Goal: Transaction & Acquisition: Purchase product/service

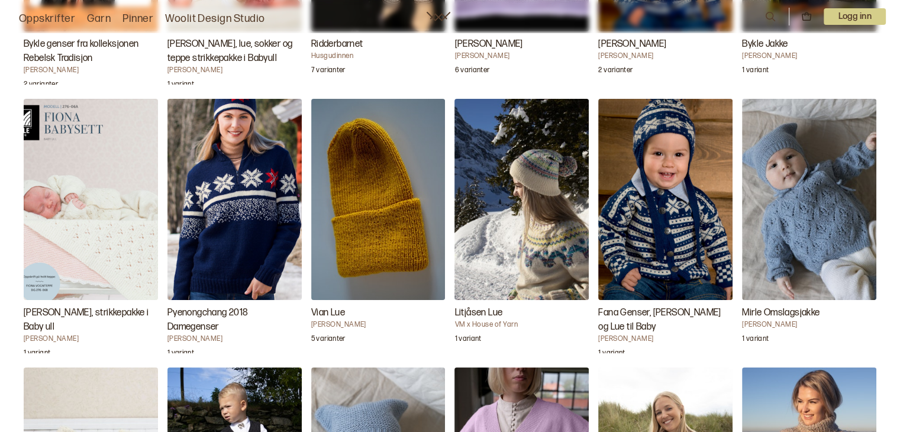
scroll to position [2421, 0]
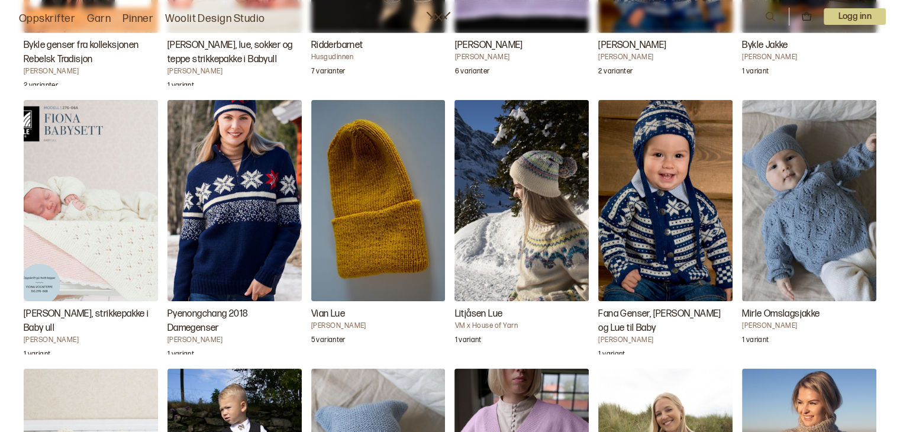
click at [104, 242] on img "Fiona babysett, strikkepakke i Baby ull" at bounding box center [91, 200] width 134 height 201
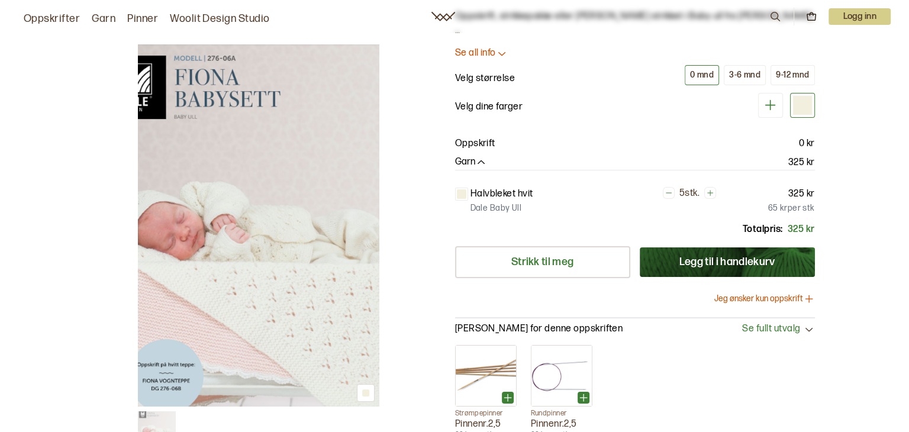
scroll to position [102, 0]
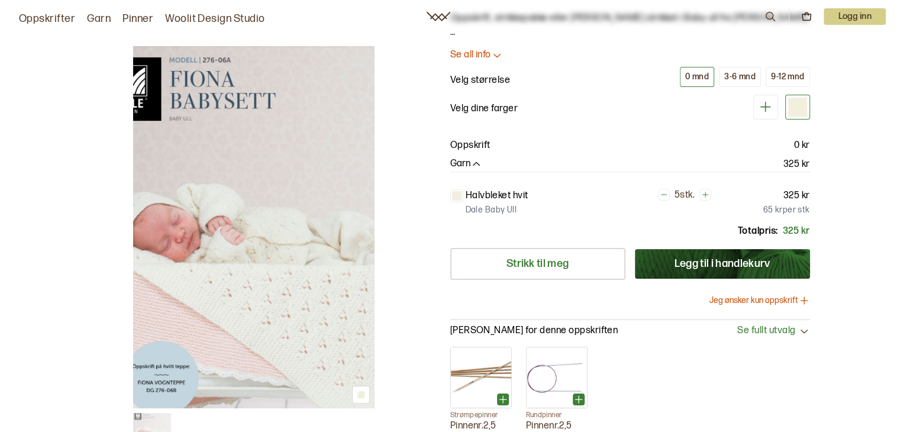
click at [286, 222] on img at bounding box center [253, 227] width 241 height 362
click at [801, 301] on icon at bounding box center [804, 301] width 7 height 0
